Goal: Task Accomplishment & Management: Use online tool/utility

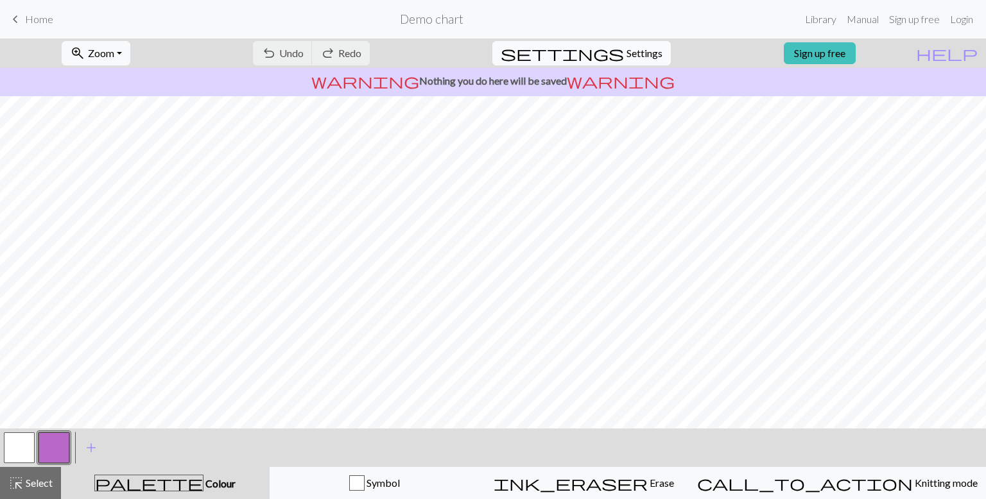
click at [644, 53] on span "Settings" at bounding box center [644, 53] width 36 height 15
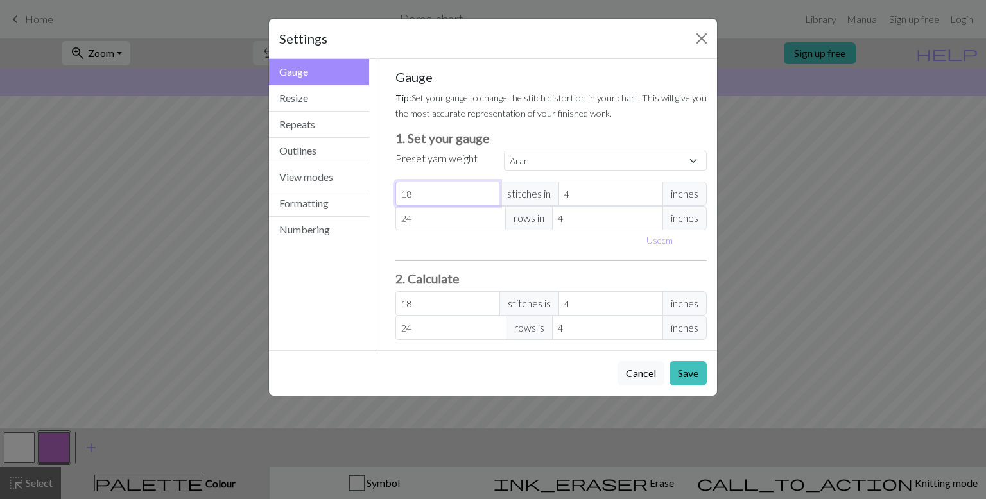
drag, startPoint x: 450, startPoint y: 205, endPoint x: 392, endPoint y: 194, distance: 58.7
click at [392, 194] on div "Gauge Tip: Set your gauge to change the stitch distortion in your chart. This w…" at bounding box center [551, 204] width 332 height 291
select select "custom"
type input "0"
drag, startPoint x: 454, startPoint y: 216, endPoint x: 392, endPoint y: 214, distance: 62.3
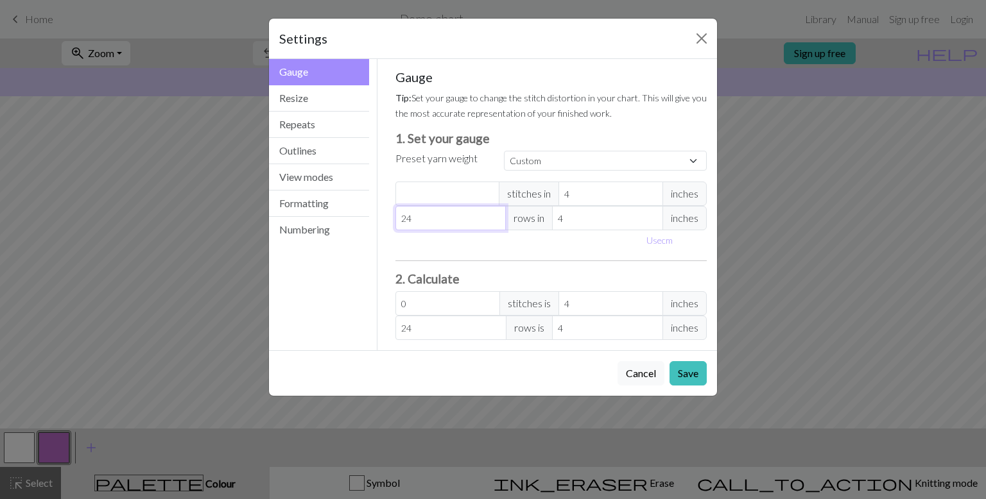
click at [392, 214] on div "Gauge Tip: Set your gauge to change the stitch distortion in your chart. This w…" at bounding box center [551, 204] width 332 height 291
type input "0"
type input "2"
type input "21"
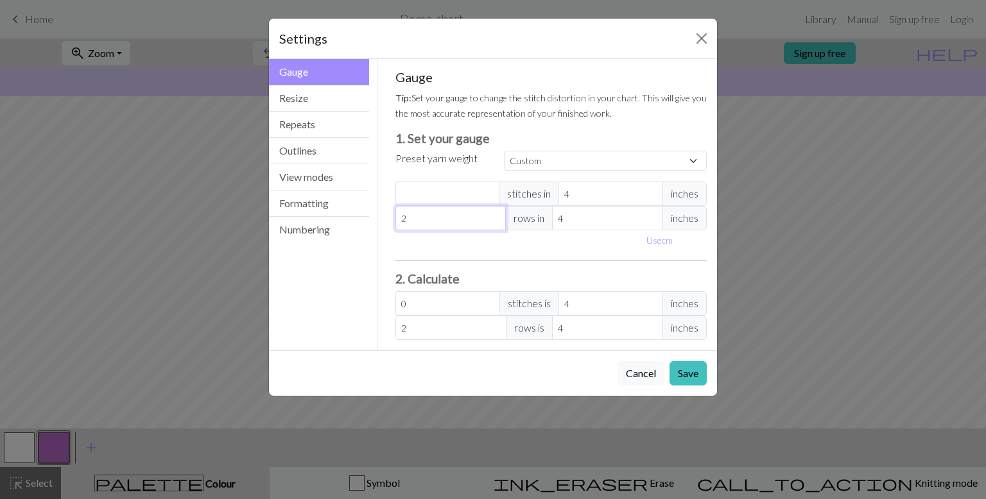
type input "21"
type input "216"
click at [424, 201] on input "number" at bounding box center [447, 194] width 105 height 24
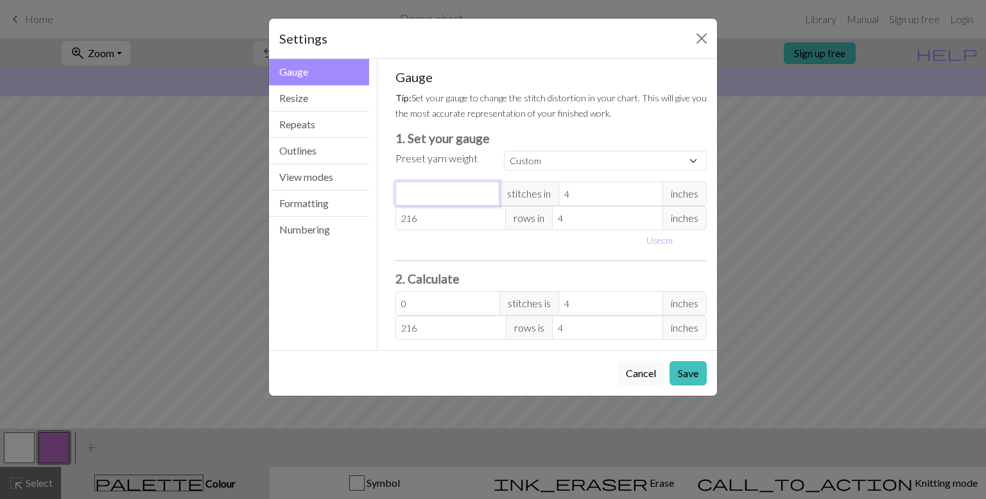
type input "2"
type input "29"
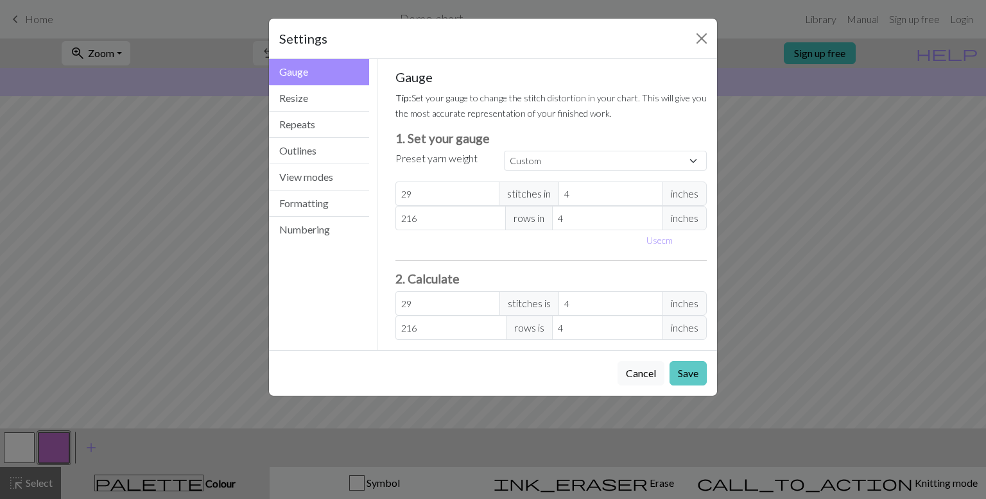
click at [687, 376] on button "Save" at bounding box center [687, 373] width 37 height 24
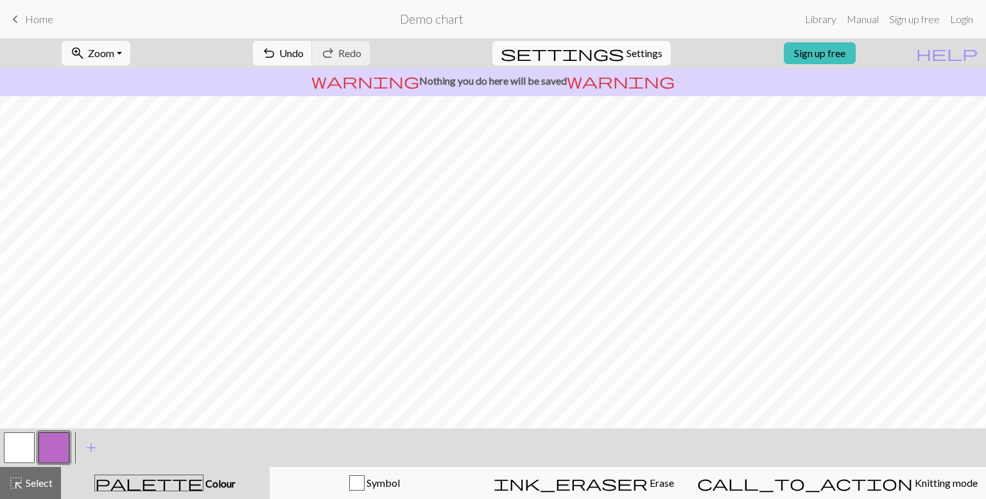
click at [613, 65] on button "settings Settings" at bounding box center [581, 53] width 178 height 24
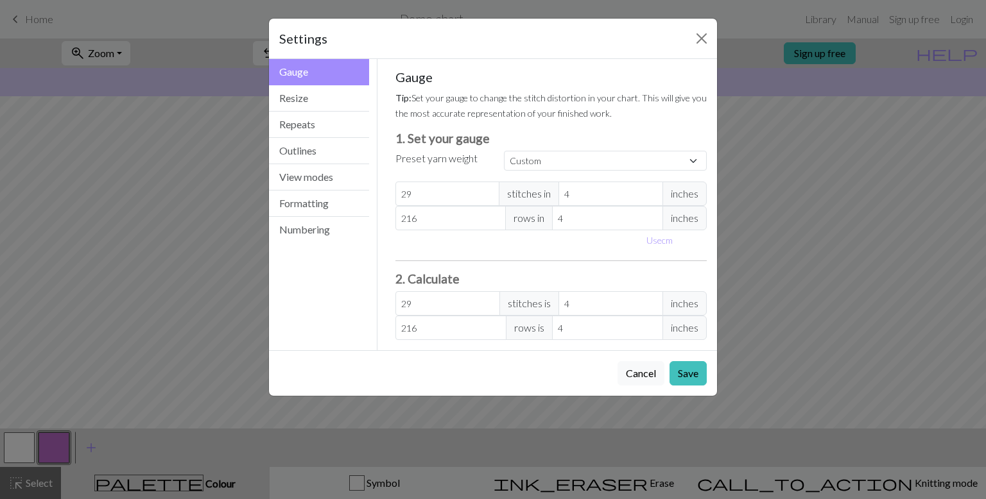
click at [605, 180] on div "Gauge Tip: Set your gauge to change the stitch distortion in your chart. This w…" at bounding box center [551, 204] width 312 height 271
click at [606, 186] on input "4" at bounding box center [610, 194] width 105 height 24
type input "2"
type input "58"
type input "22"
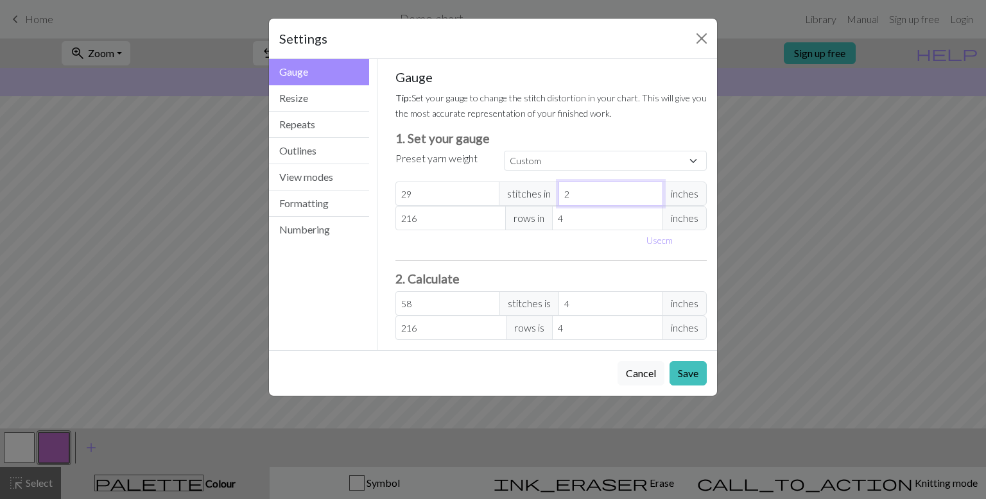
type input "5.27"
type input "22"
click at [619, 221] on input "4" at bounding box center [607, 218] width 111 height 24
type input "3"
type input "288"
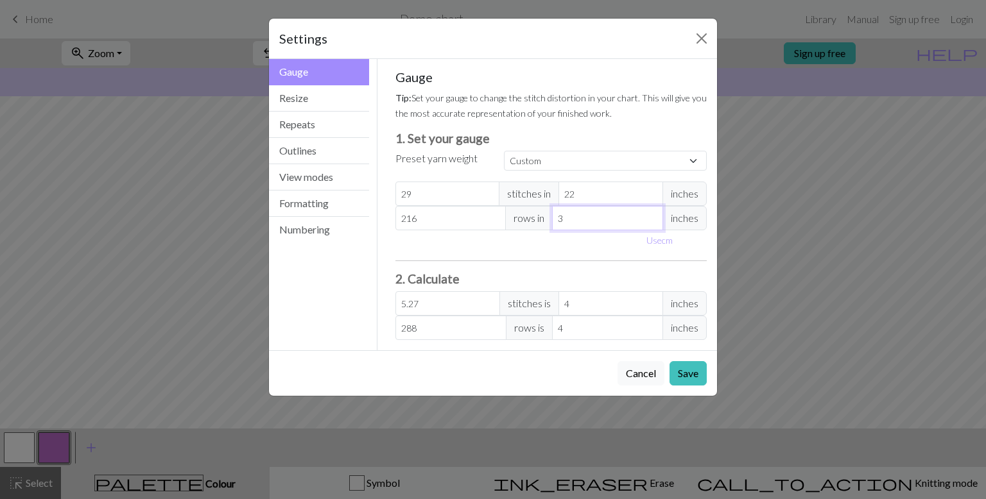
type input "31"
type input "27.87"
type input "31"
click at [700, 375] on button "Save" at bounding box center [687, 373] width 37 height 24
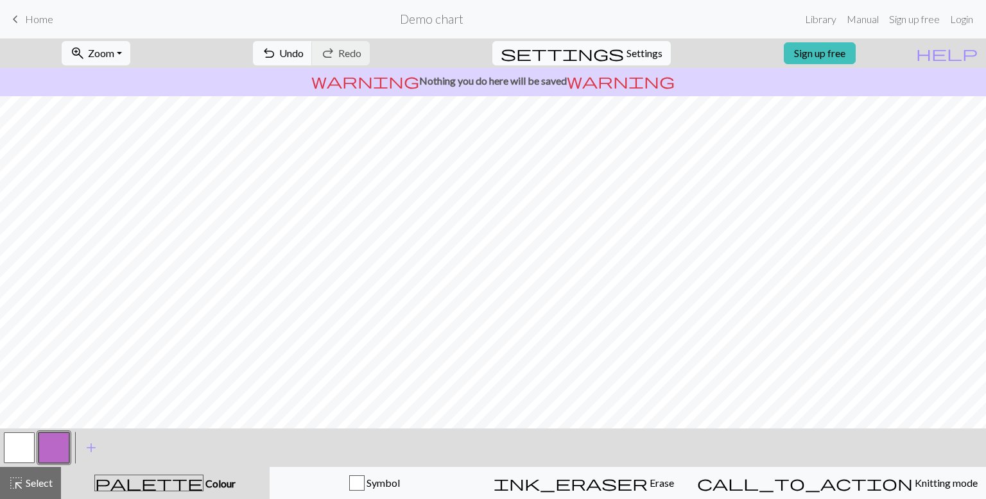
click at [626, 53] on span "Settings" at bounding box center [644, 53] width 36 height 15
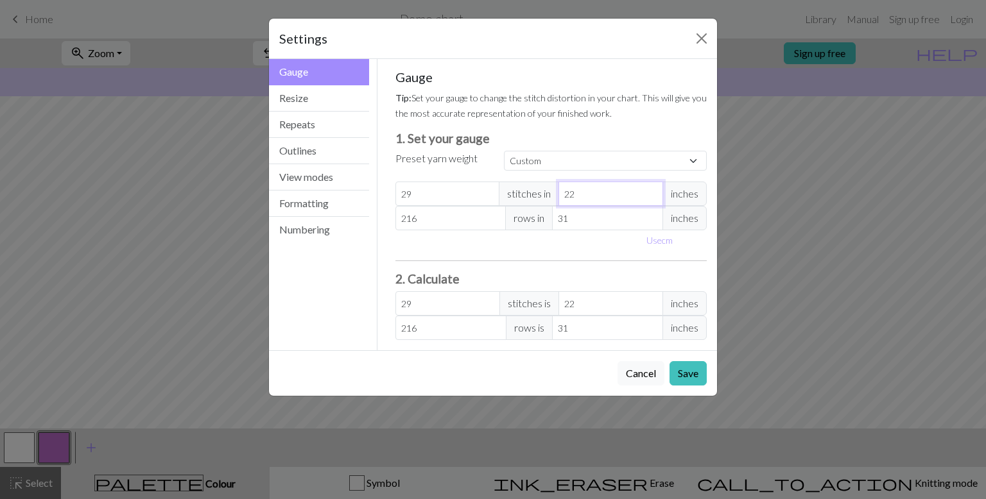
click at [585, 190] on input "22" at bounding box center [610, 194] width 105 height 24
type input "2"
type input "319"
type input "20"
type input "31.9"
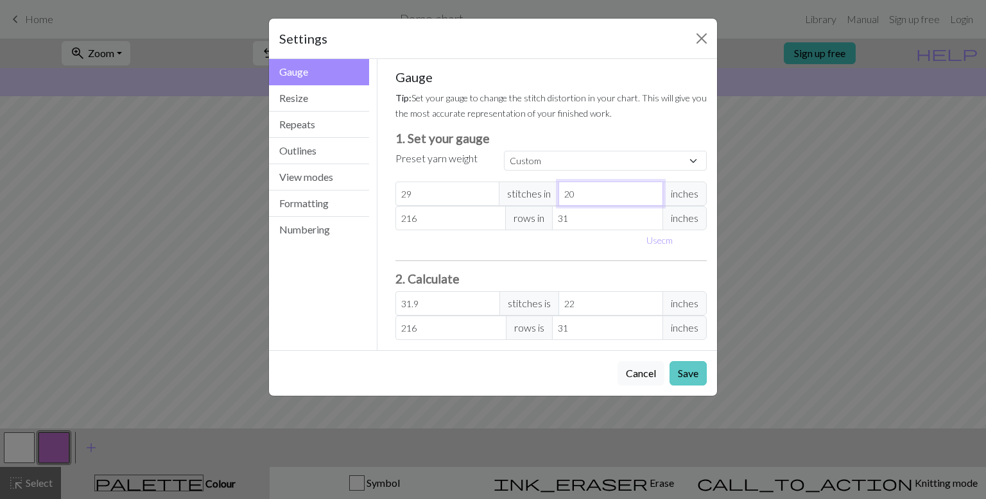
type input "20"
click at [676, 370] on button "Save" at bounding box center [687, 373] width 37 height 24
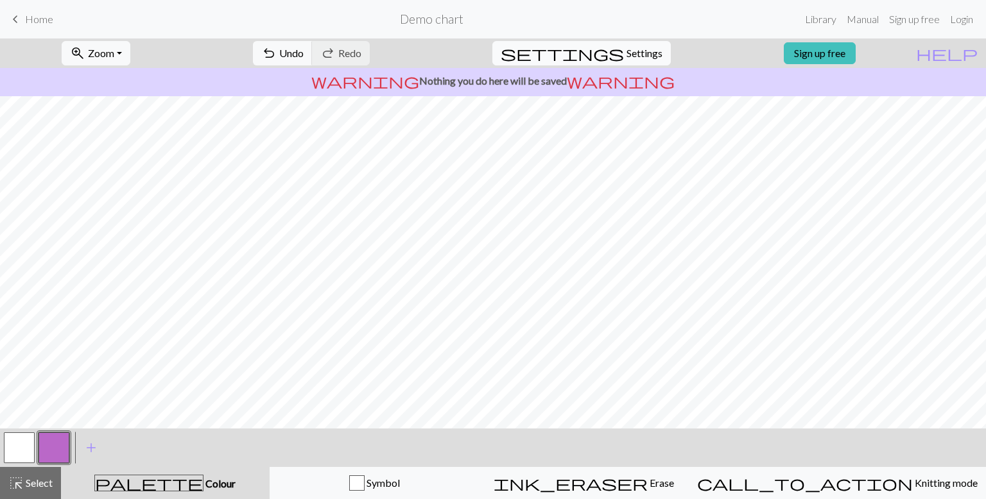
click at [626, 54] on span "Settings" at bounding box center [644, 53] width 36 height 15
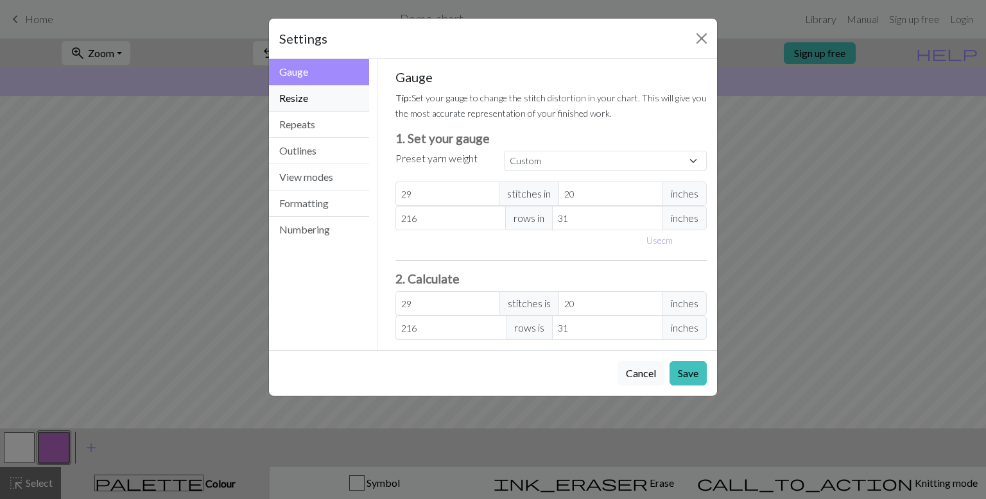
click at [361, 103] on button "Resize" at bounding box center [319, 98] width 100 height 26
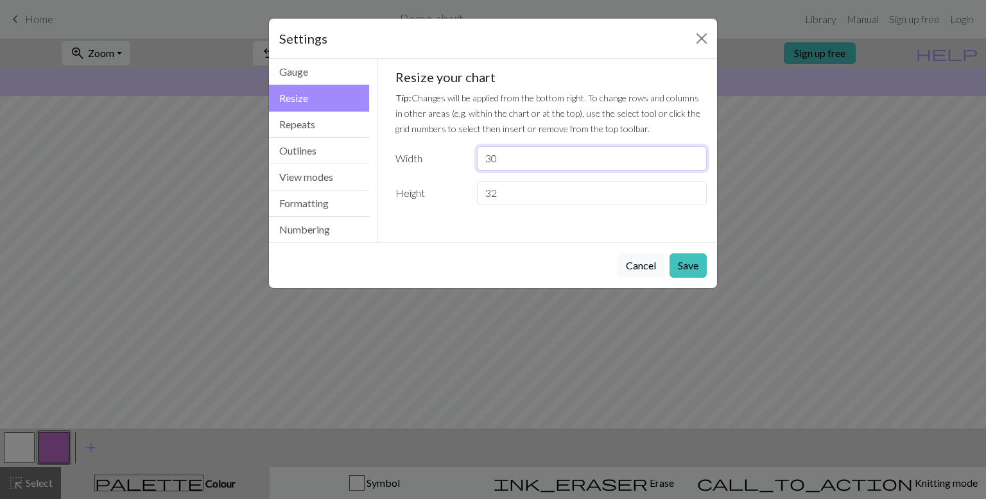
drag, startPoint x: 546, startPoint y: 162, endPoint x: 476, endPoint y: 171, distance: 70.5
click at [476, 171] on div "Resize your chart Tip: Changes will be applied from the bottom right. To change…" at bounding box center [551, 137] width 312 height 136
type input "29"
drag, startPoint x: 517, startPoint y: 185, endPoint x: 468, endPoint y: 194, distance: 49.7
click at [468, 194] on div "Height 32" at bounding box center [551, 193] width 327 height 24
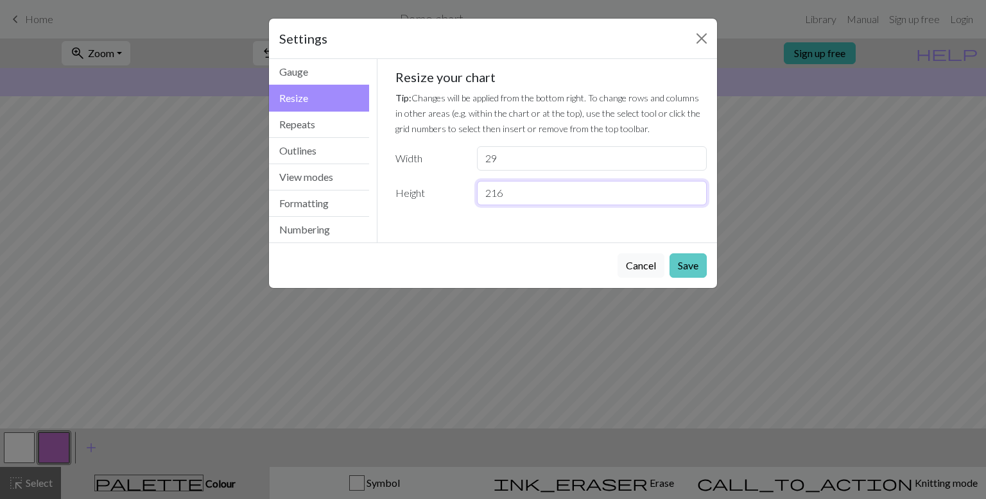
type input "216"
click at [688, 256] on button "Save" at bounding box center [687, 265] width 37 height 24
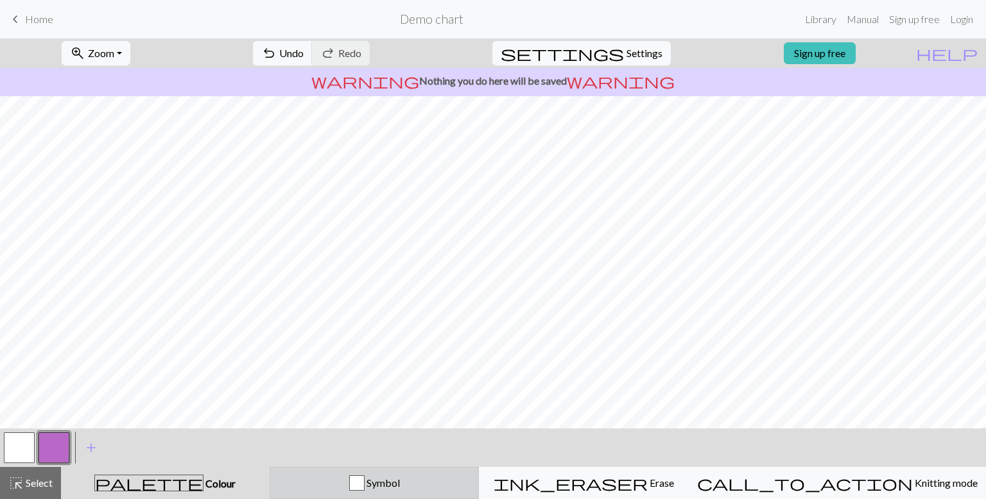
click at [416, 492] on button "Symbol" at bounding box center [375, 483] width 210 height 32
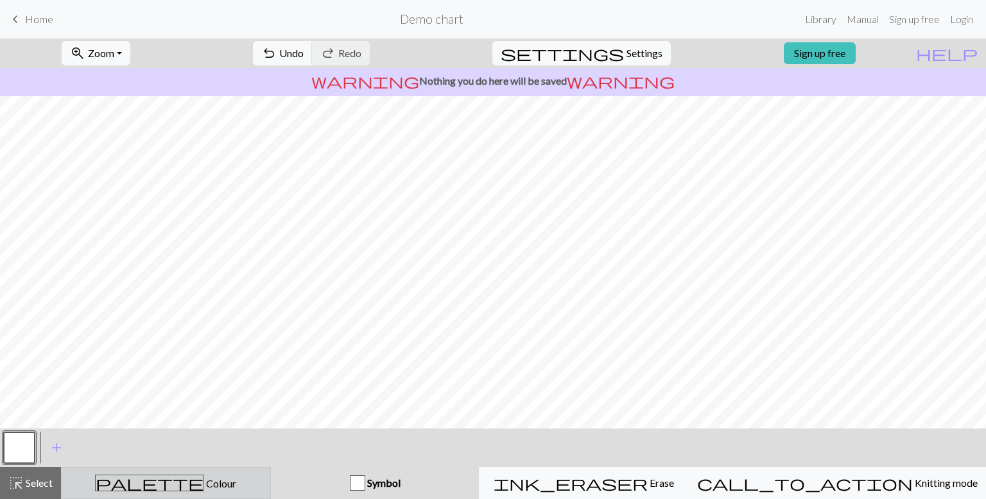
click at [221, 483] on div "palette Colour Colour" at bounding box center [165, 483] width 193 height 17
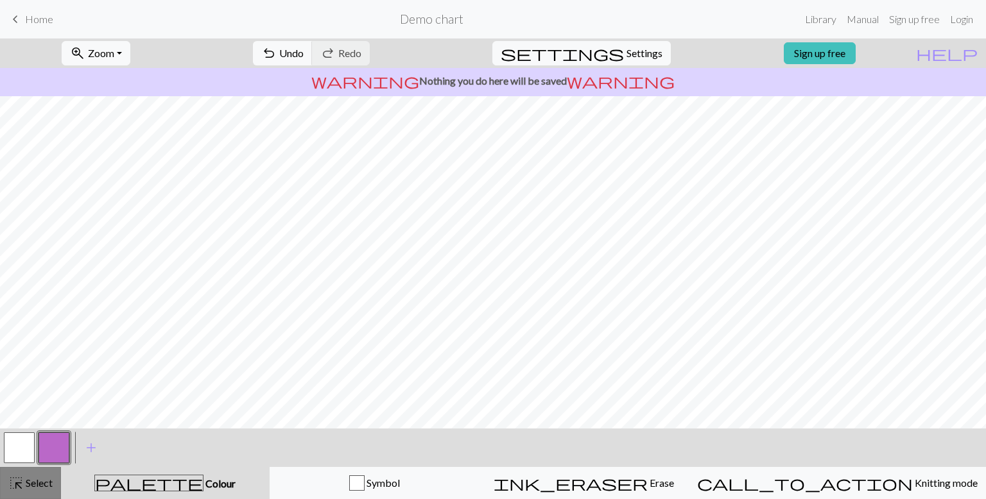
click at [53, 488] on span "Select" at bounding box center [38, 483] width 29 height 12
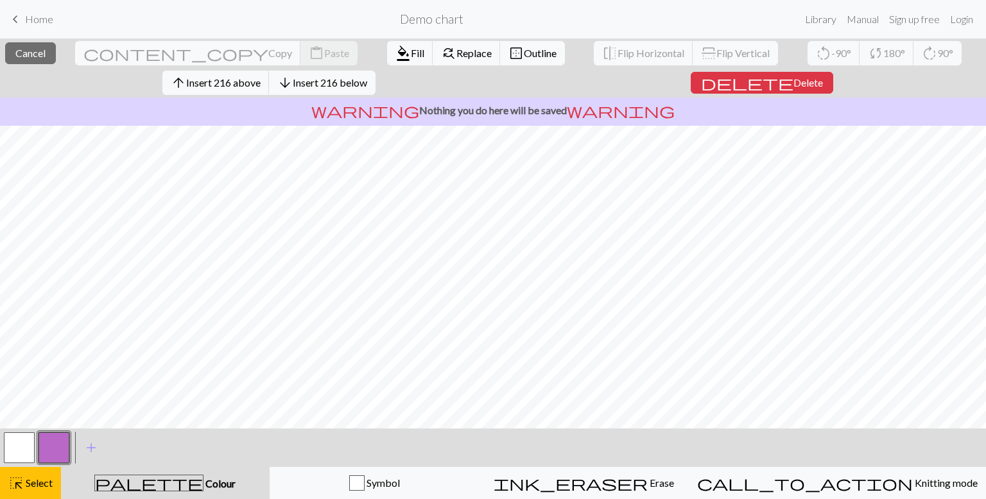
click at [24, 445] on button "button" at bounding box center [19, 448] width 31 height 31
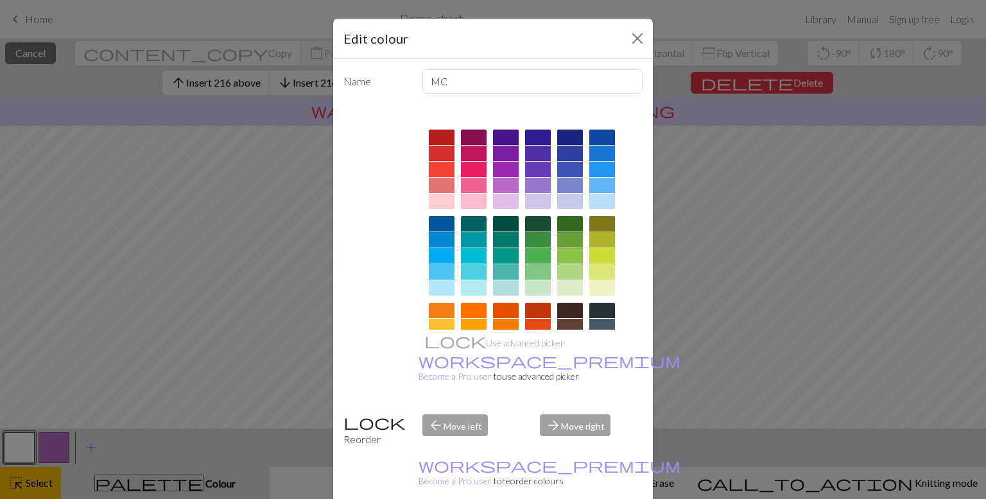
drag, startPoint x: 598, startPoint y: 226, endPoint x: 594, endPoint y: 317, distance: 91.2
click at [594, 317] on div at bounding box center [530, 299] width 225 height 361
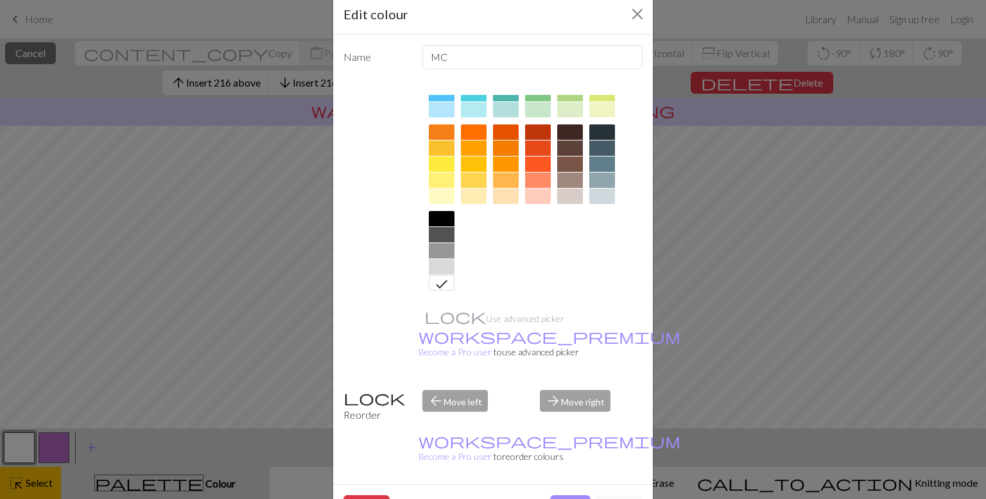
scroll to position [31, 0]
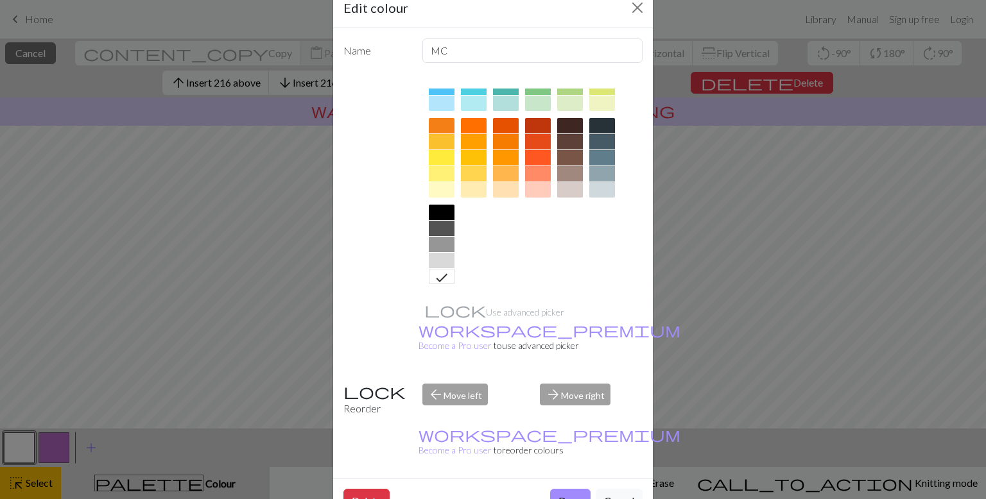
click at [447, 274] on icon at bounding box center [441, 277] width 15 height 15
click at [570, 489] on button "Done" at bounding box center [570, 501] width 40 height 24
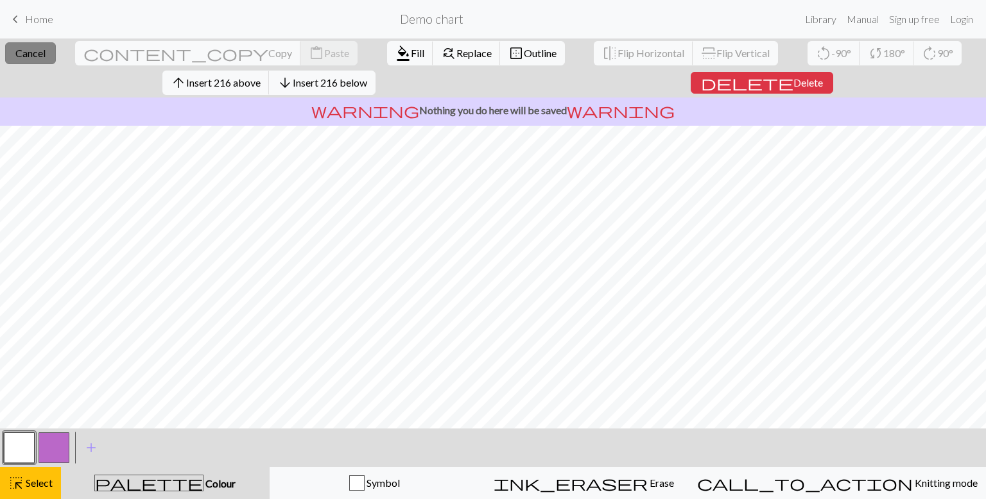
click at [56, 62] on button "close Cancel" at bounding box center [30, 53] width 51 height 22
